Goal: Transaction & Acquisition: Purchase product/service

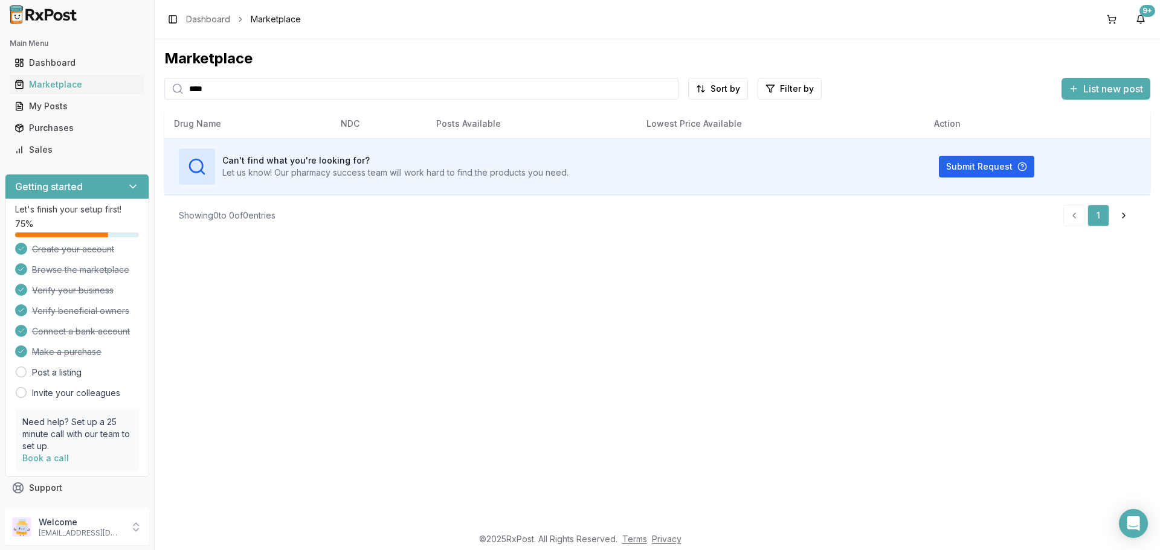
click at [228, 85] on input "****" at bounding box center [421, 89] width 514 height 22
click at [223, 94] on input "****" at bounding box center [421, 89] width 514 height 22
type input "*"
type input "*********"
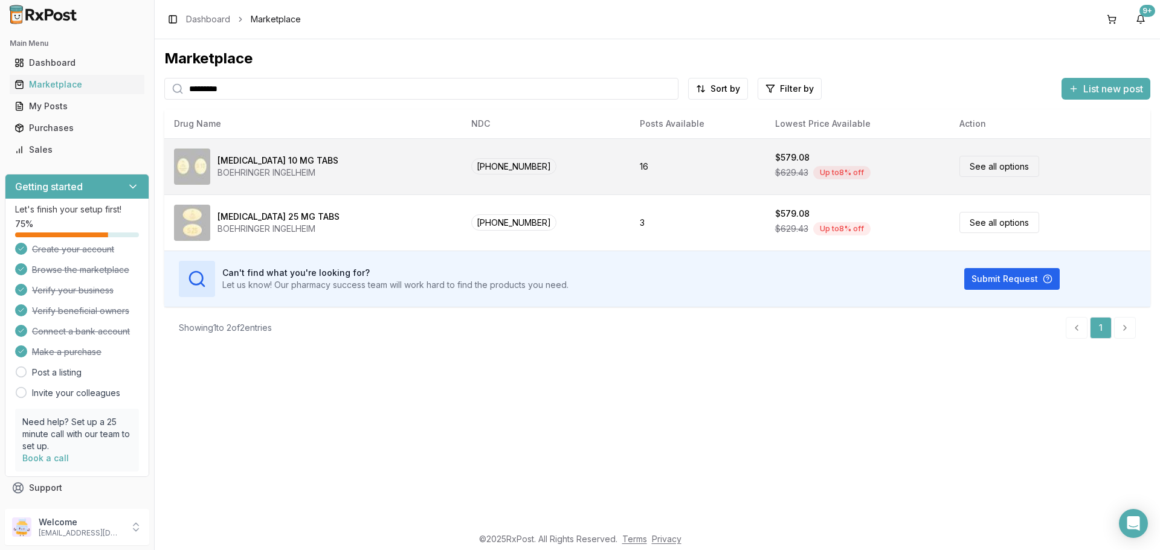
click at [978, 169] on link "See all options" at bounding box center [999, 166] width 80 height 21
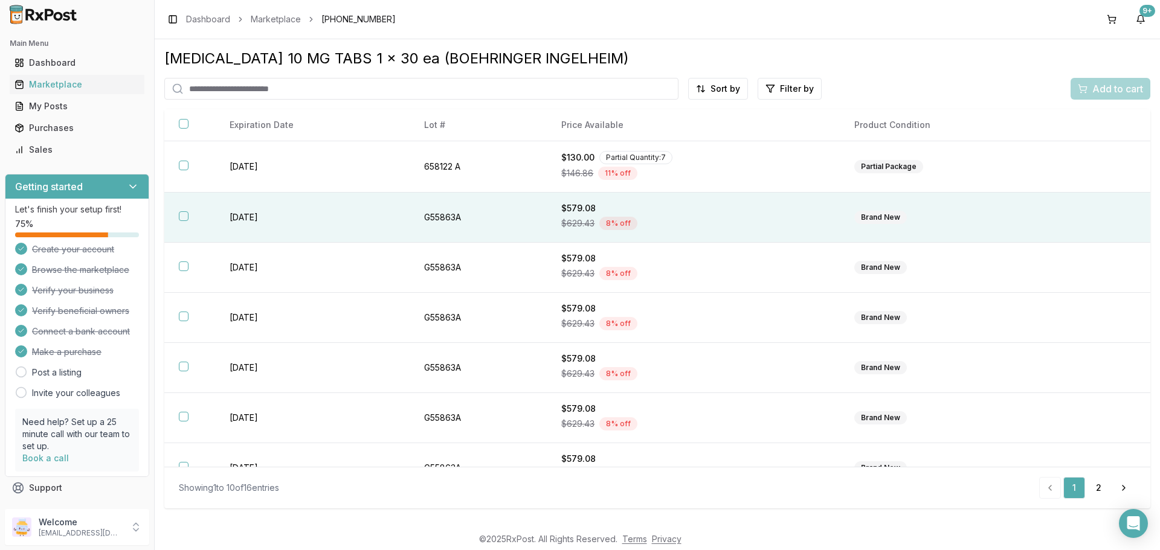
click at [186, 214] on button "button" at bounding box center [184, 216] width 10 height 10
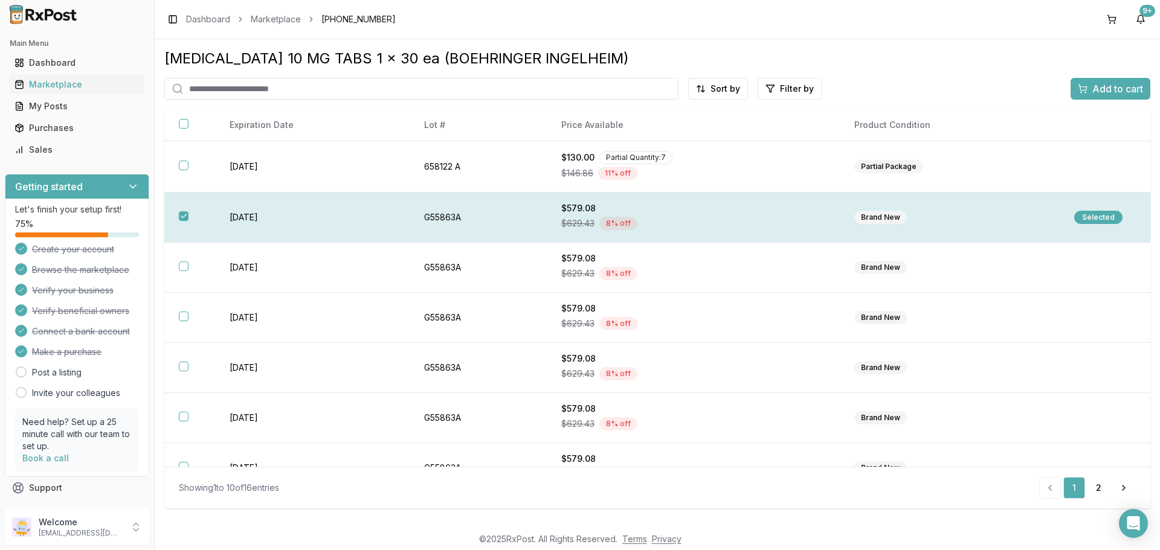
click at [1093, 219] on div "Selected" at bounding box center [1098, 217] width 48 height 13
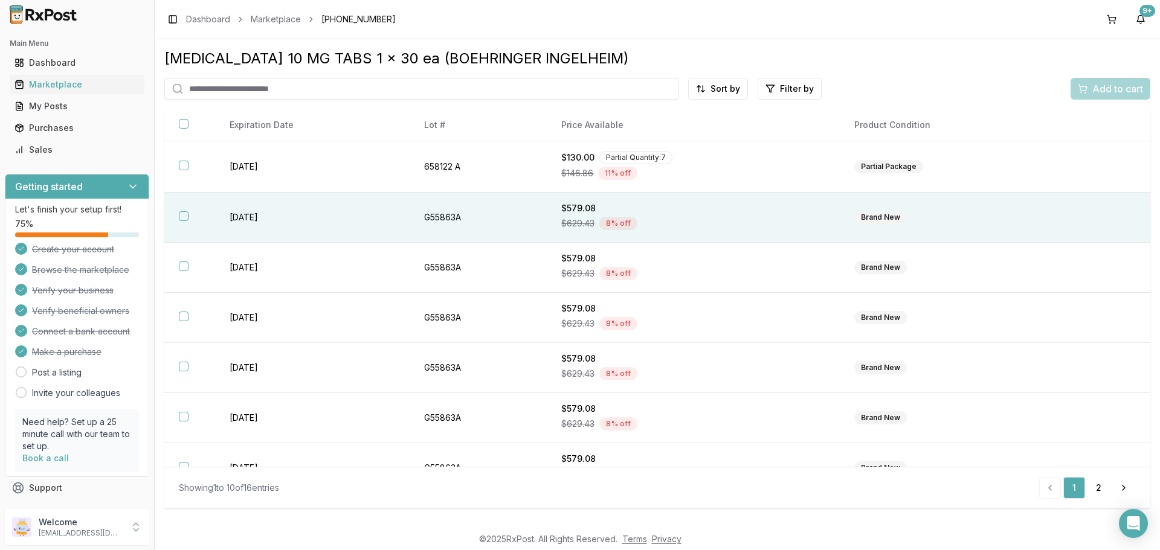
click at [182, 217] on button "button" at bounding box center [184, 216] width 10 height 10
click at [1099, 214] on div "Selected" at bounding box center [1098, 217] width 48 height 13
click at [184, 213] on button "button" at bounding box center [184, 216] width 10 height 10
click at [1102, 85] on span "Add to cart" at bounding box center [1117, 89] width 51 height 14
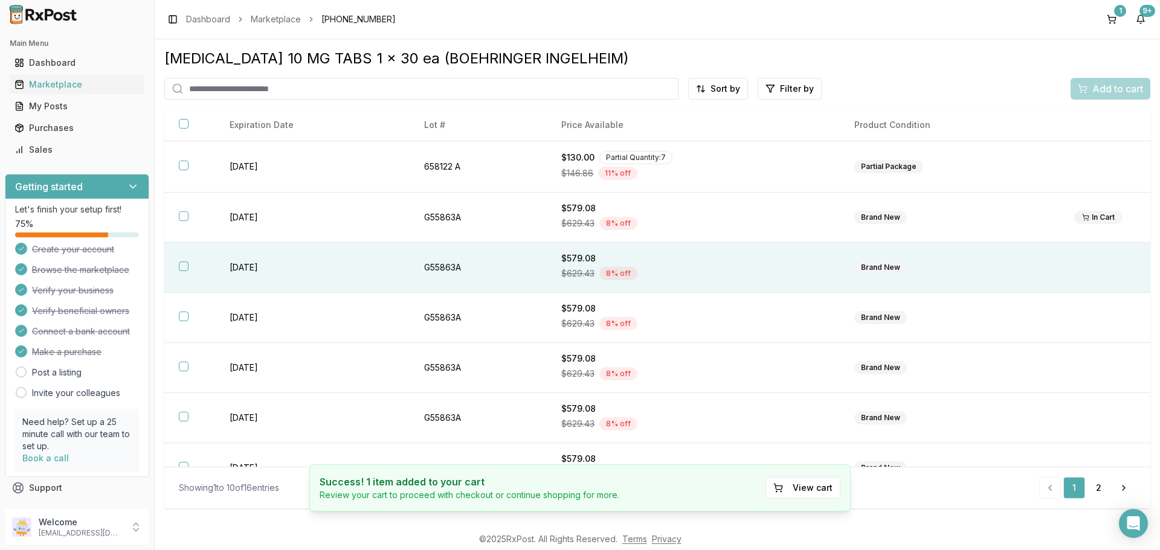
click at [181, 266] on button "button" at bounding box center [184, 267] width 10 height 10
click at [1110, 92] on span "Add to cart" at bounding box center [1117, 89] width 51 height 14
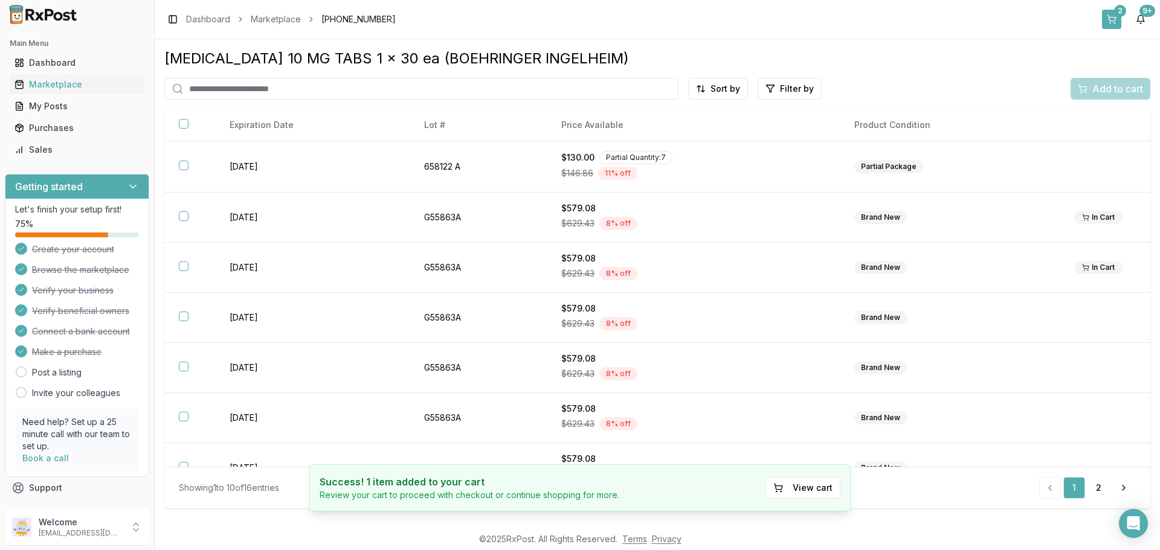
click at [1113, 13] on button "2" at bounding box center [1111, 19] width 19 height 19
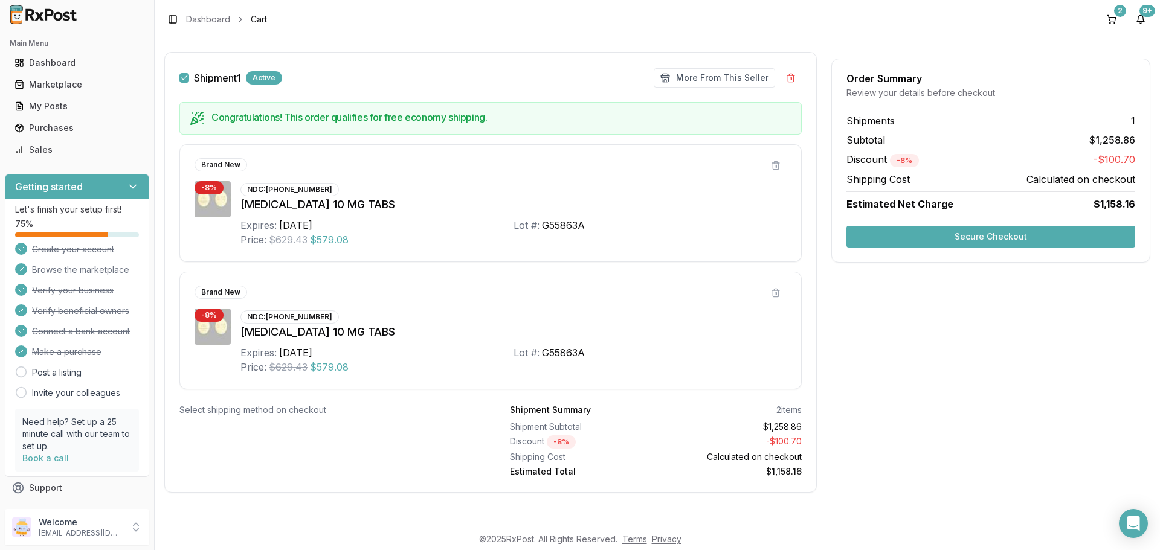
scroll to position [176, 0]
click at [979, 236] on button "Secure Checkout" at bounding box center [990, 237] width 289 height 22
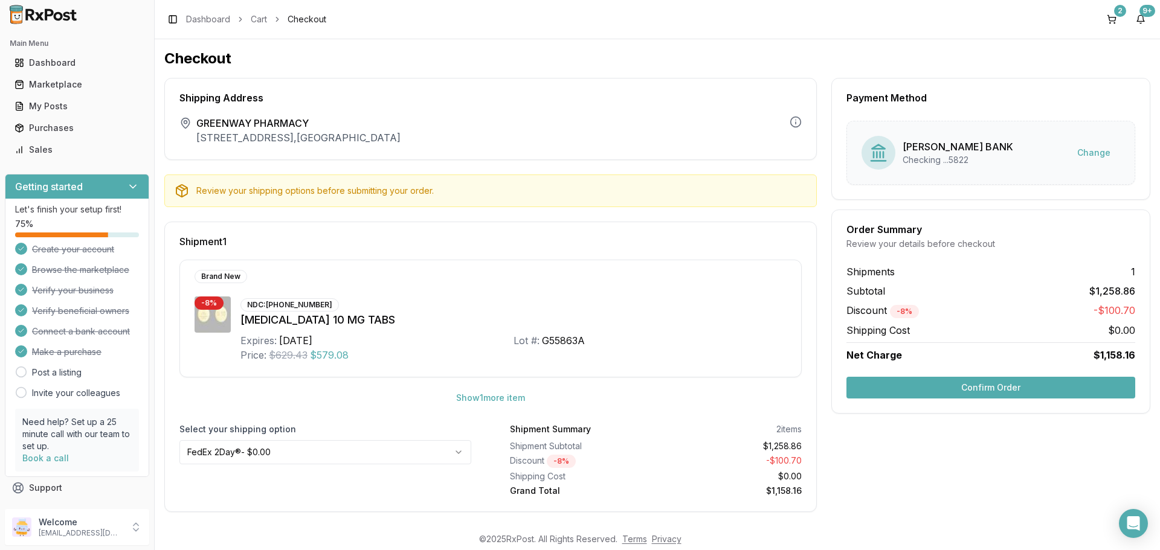
click at [1007, 391] on button "Confirm Order" at bounding box center [990, 388] width 289 height 22
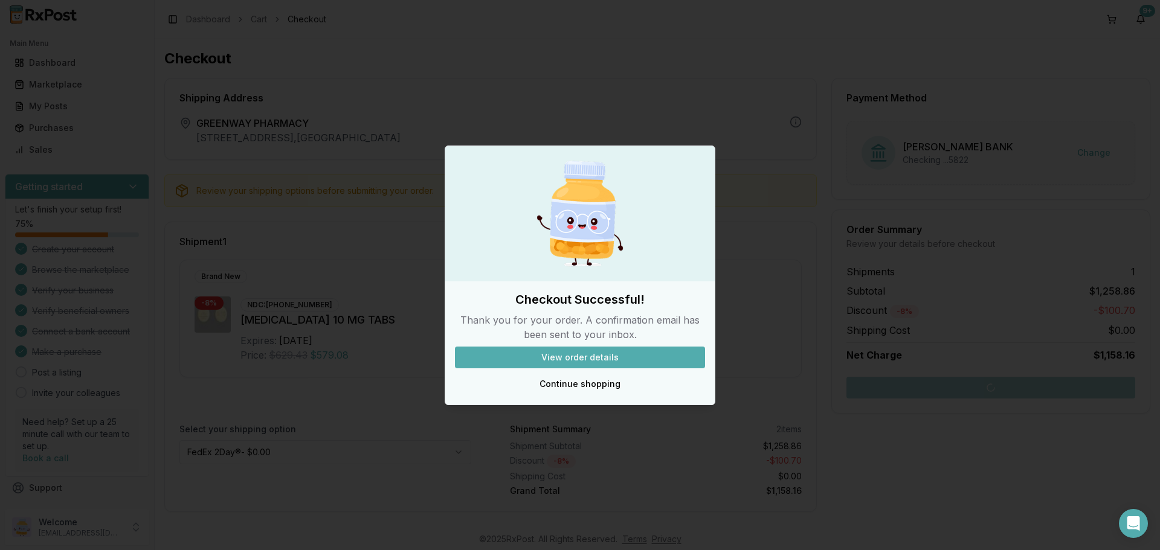
click at [590, 356] on button "View order details" at bounding box center [580, 358] width 250 height 22
